Goal: Task Accomplishment & Management: Use online tool/utility

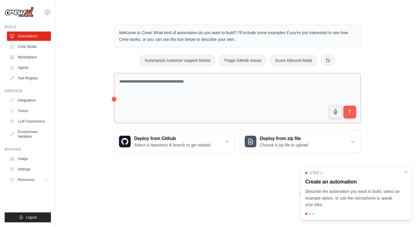
click at [346, 186] on div "Step 1 Create an automation Describe the automation you want to build, select a…" at bounding box center [356, 188] width 102 height 37
click at [310, 214] on div at bounding box center [310, 213] width 2 height 2
click at [405, 171] on icon "Close walkthrough" at bounding box center [406, 171] width 3 height 3
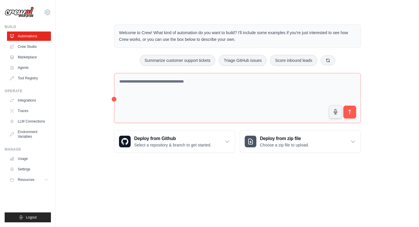
click at [348, 186] on body "[EMAIL_ADDRESS][DOMAIN_NAME] Settings Build Automations Crew Studio" at bounding box center [209, 113] width 419 height 227
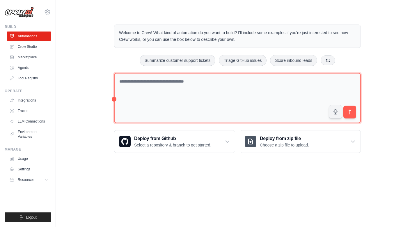
click at [193, 99] on textarea at bounding box center [237, 98] width 247 height 50
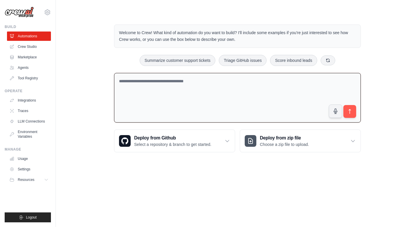
click at [175, 163] on main "Welcome to Crew! What kind of automation do you want to build? I'll include som…" at bounding box center [237, 83] width 363 height 167
click at [38, 119] on link "LLM Connections" at bounding box center [30, 120] width 44 height 9
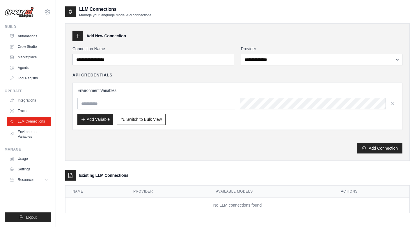
scroll to position [12, 0]
